Goal: Task Accomplishment & Management: Manage account settings

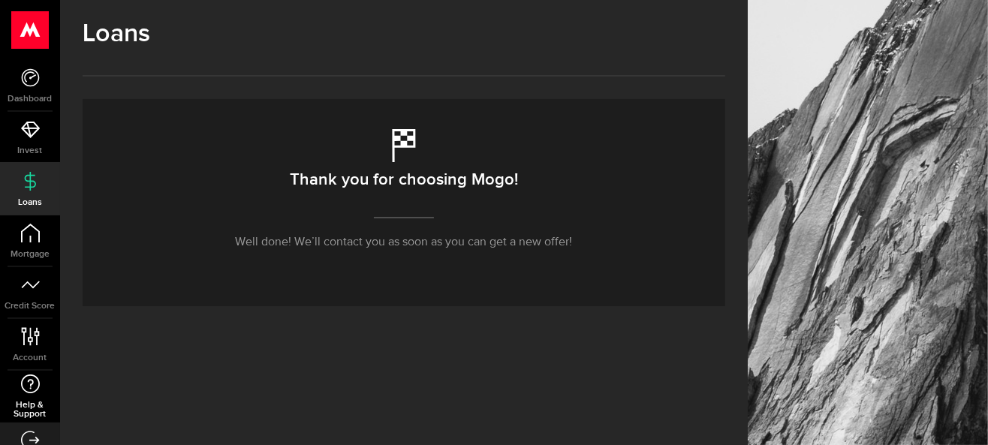
click at [29, 382] on icon at bounding box center [30, 384] width 20 height 19
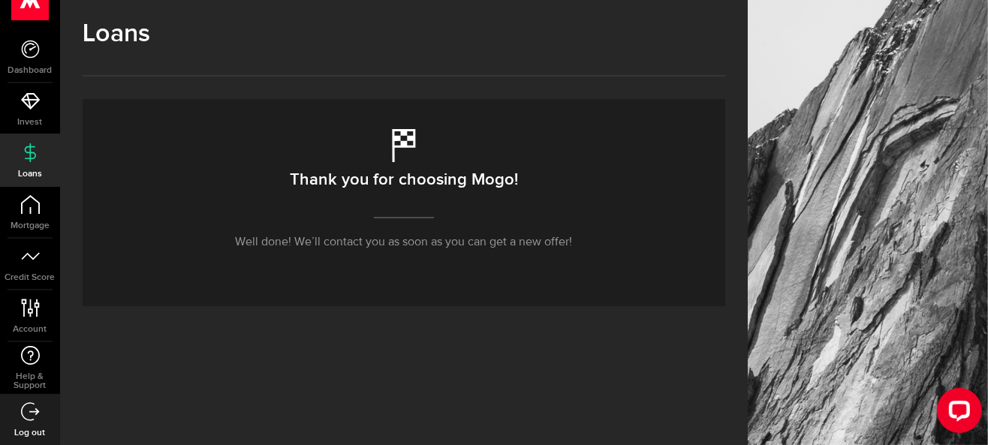
click at [961, 404] on div "Open LiveChat chat widget" at bounding box center [959, 409] width 24 height 24
click at [32, 315] on icon at bounding box center [30, 308] width 20 height 19
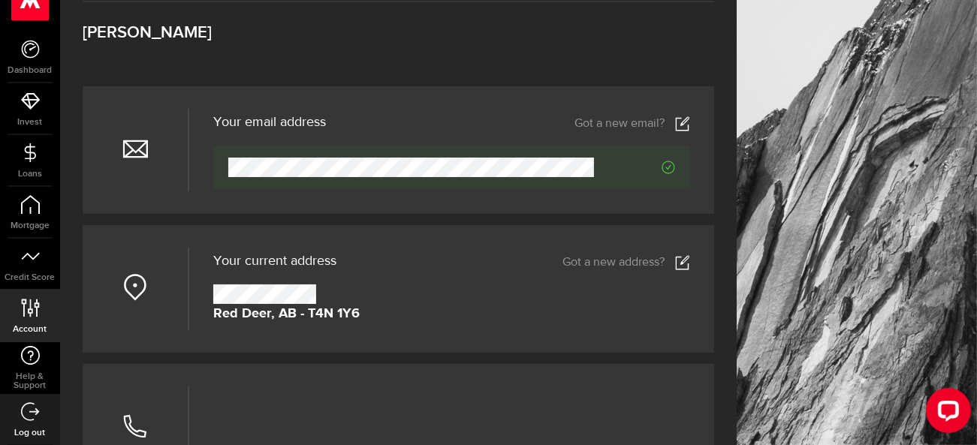
scroll to position [150, 0]
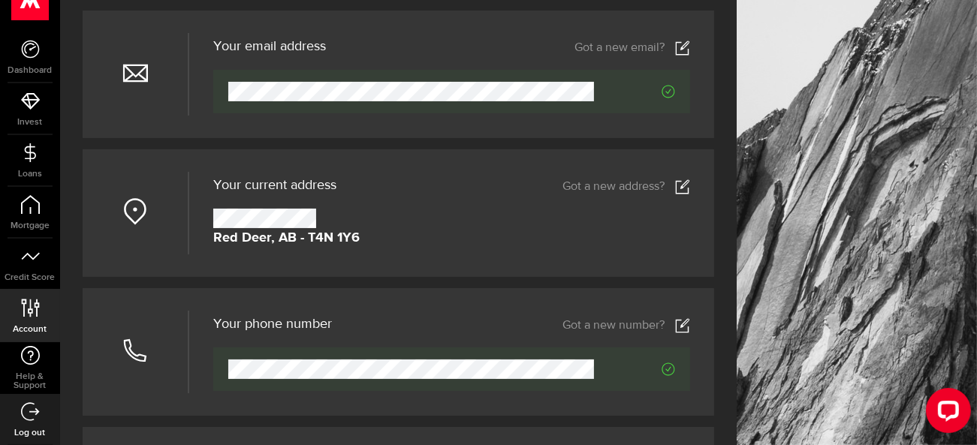
click at [646, 185] on link "Got a new address?" at bounding box center [626, 186] width 128 height 15
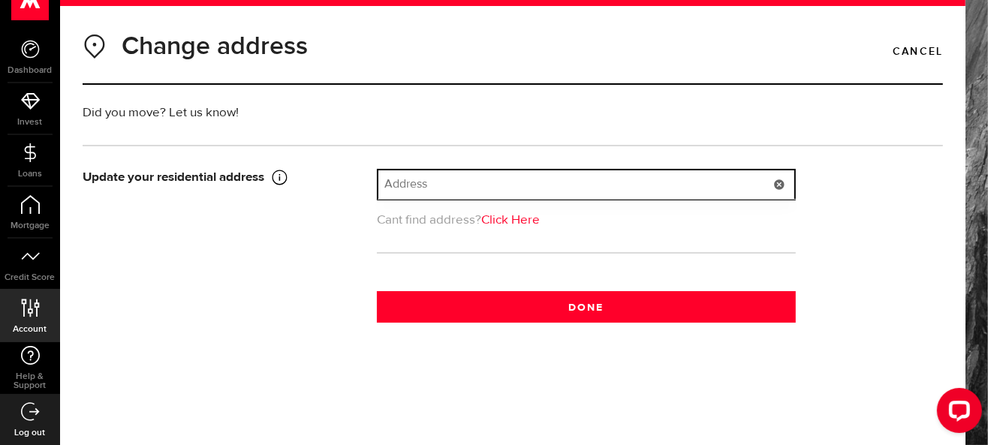
click at [454, 181] on input "text" at bounding box center [586, 184] width 416 height 29
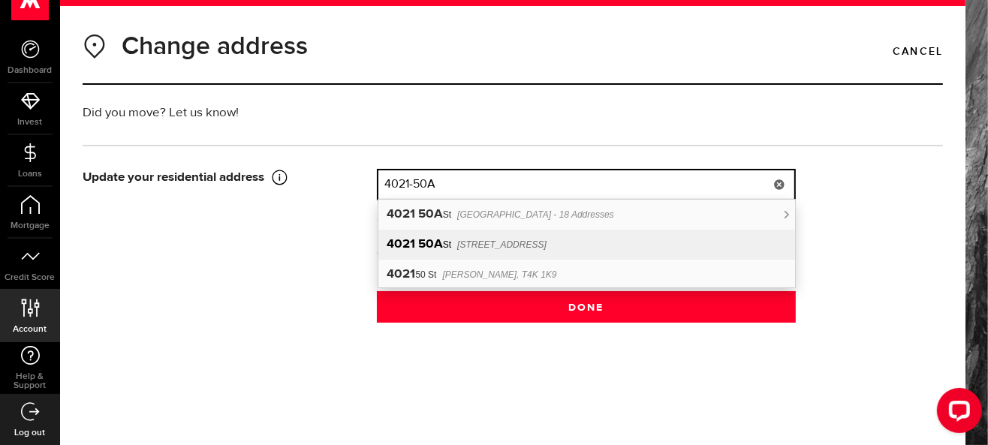
click at [471, 243] on span "[STREET_ADDRESS]" at bounding box center [501, 245] width 89 height 11
type input "[STREET_ADDRESS]"
type input "4021"
type input "[STREET_ADDRESS]"
type input "Red Deer"
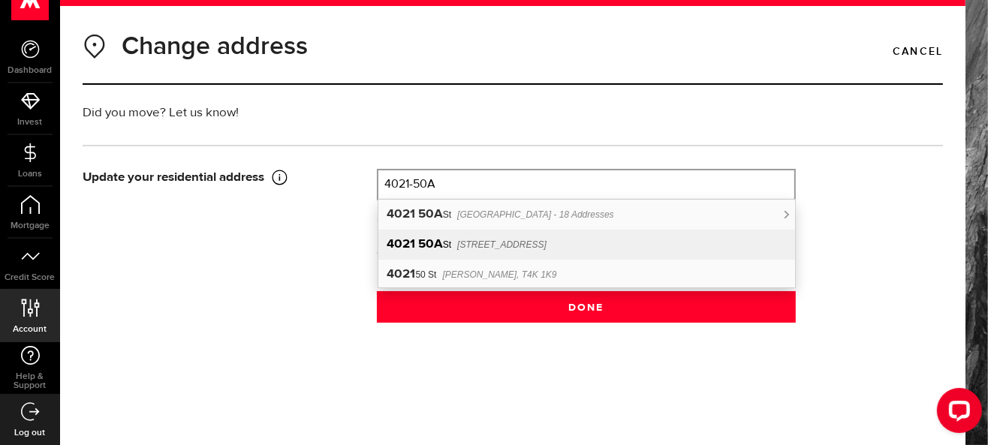
select select "AB"
type input "T4N 1Y6"
type input "[GEOGRAPHIC_DATA]"
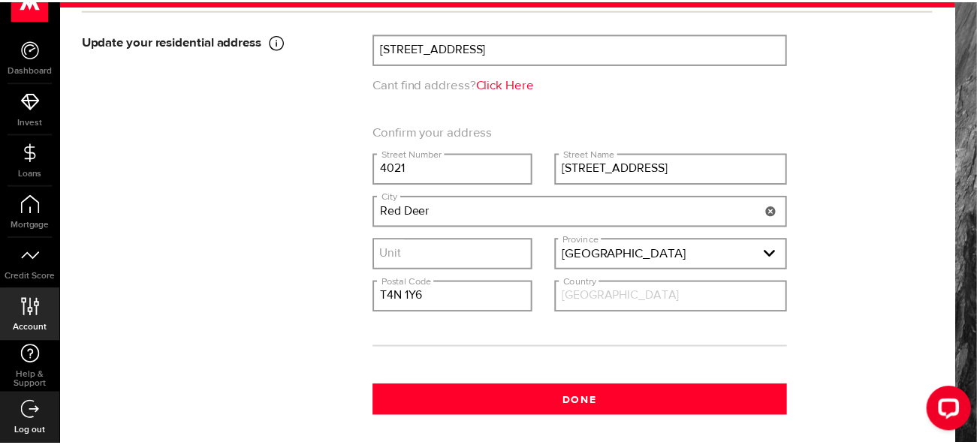
scroll to position [150, 0]
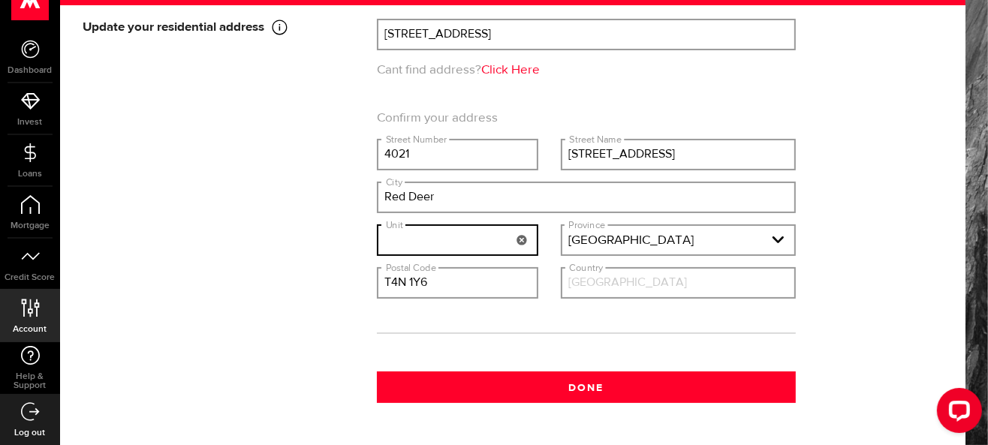
click at [445, 240] on input "text" at bounding box center [457, 240] width 158 height 29
type input "25"
click at [587, 285] on input "[GEOGRAPHIC_DATA]" at bounding box center [678, 283] width 232 height 29
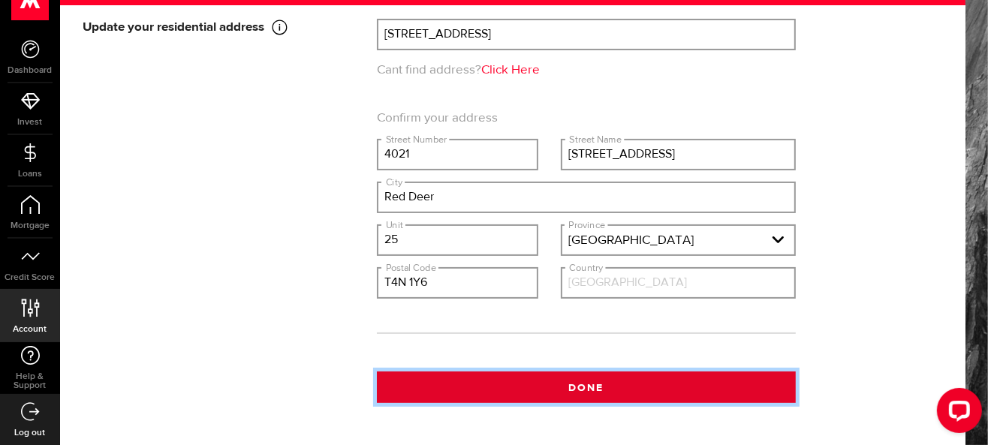
click at [583, 388] on button "Done" at bounding box center [586, 388] width 419 height 32
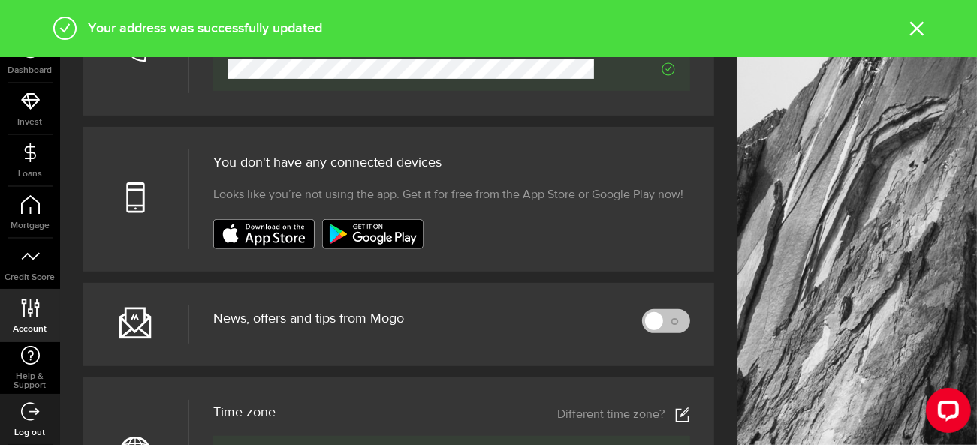
scroll to position [601, 0]
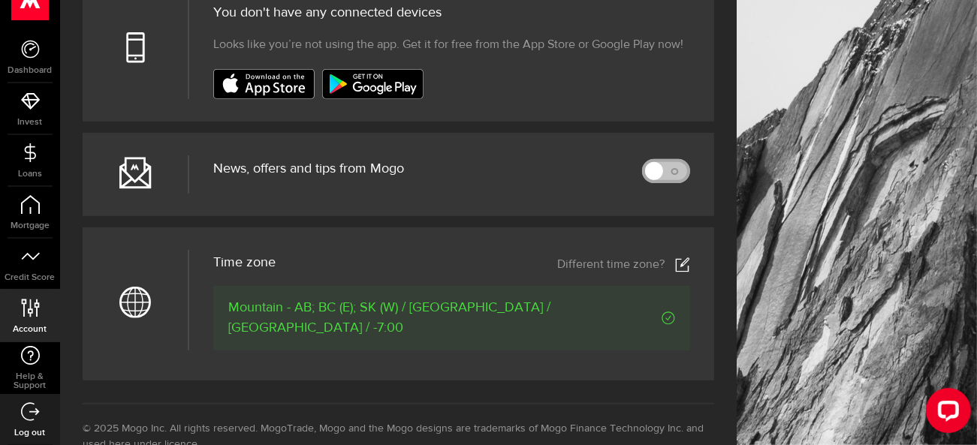
click at [682, 172] on link at bounding box center [666, 171] width 48 height 24
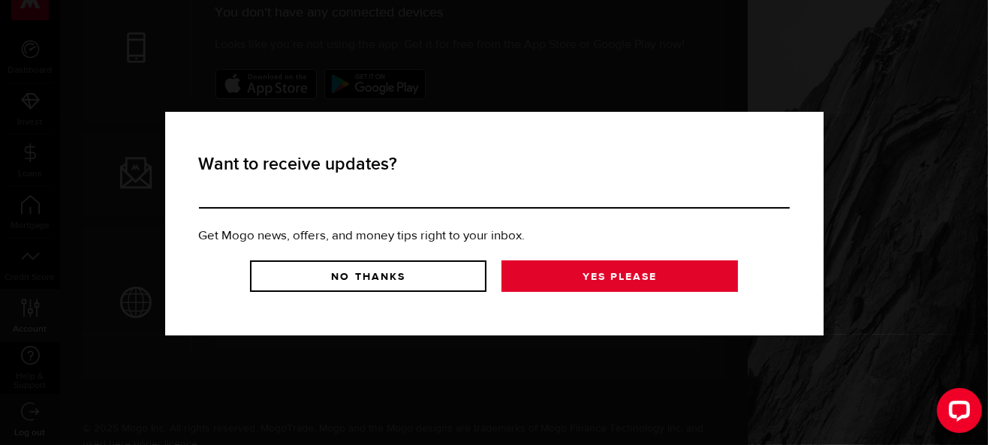
click at [595, 279] on link "Yes Please" at bounding box center [620, 277] width 237 height 32
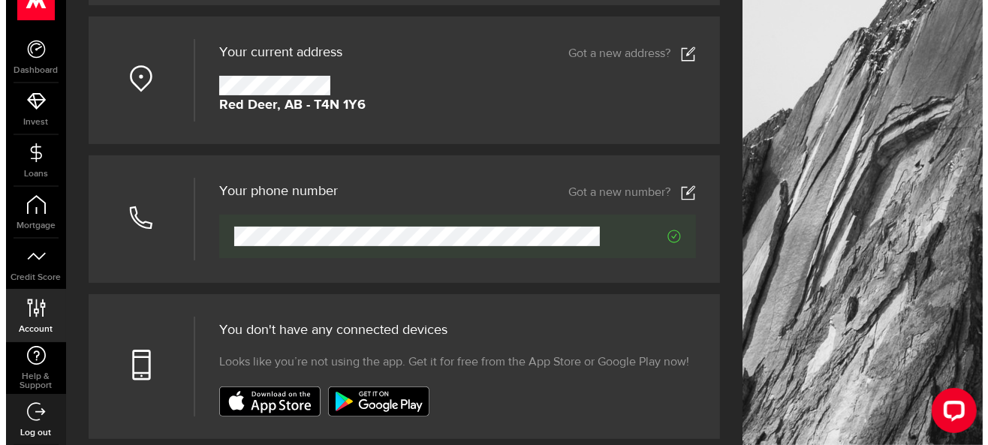
scroll to position [0, 0]
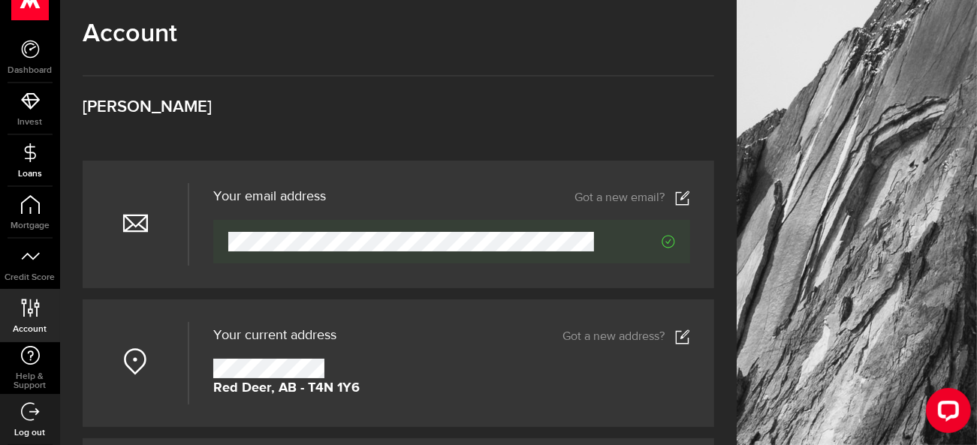
click at [25, 158] on use at bounding box center [29, 152] width 11 height 19
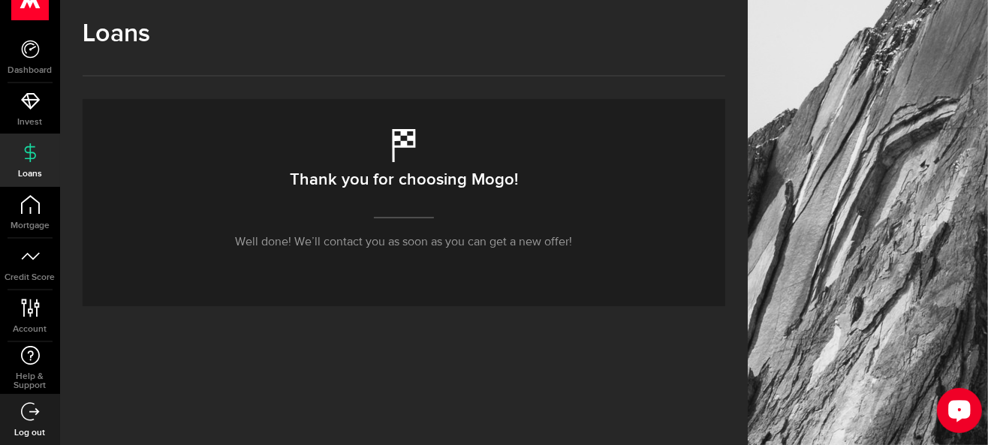
click at [957, 411] on icon "Open LiveChat chat widget" at bounding box center [959, 410] width 14 height 10
click at [574, 102] on div "Thank you for choosing Mogo! Well done! We’ll contact you as soon as you can ge…" at bounding box center [404, 202] width 643 height 207
